Goal: Task Accomplishment & Management: Manage account settings

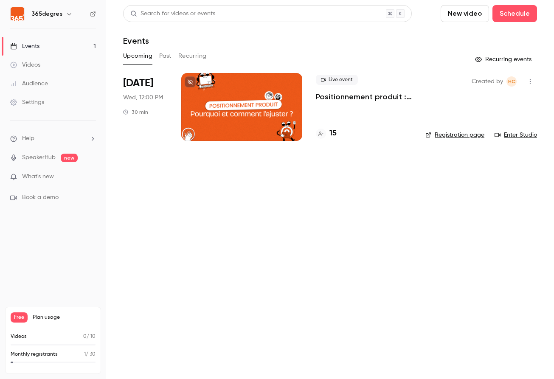
click at [263, 93] on div at bounding box center [241, 107] width 121 height 68
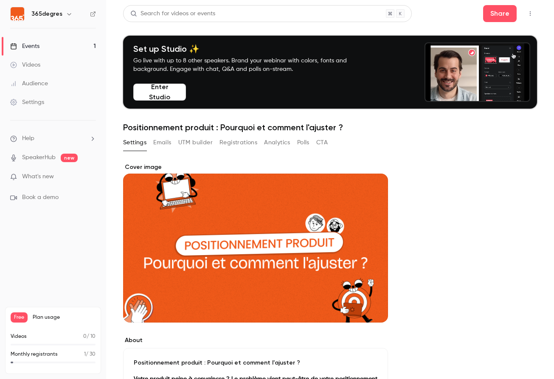
click at [157, 143] on button "Emails" at bounding box center [162, 143] width 18 height 14
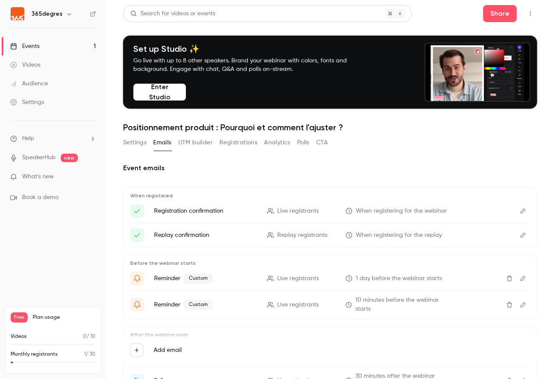
click at [187, 142] on button "UTM builder" at bounding box center [195, 143] width 34 height 14
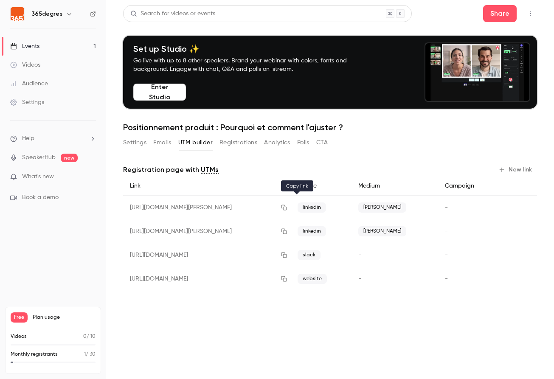
click at [288, 207] on icon "button" at bounding box center [284, 208] width 7 height 6
